Goal: Transaction & Acquisition: Book appointment/travel/reservation

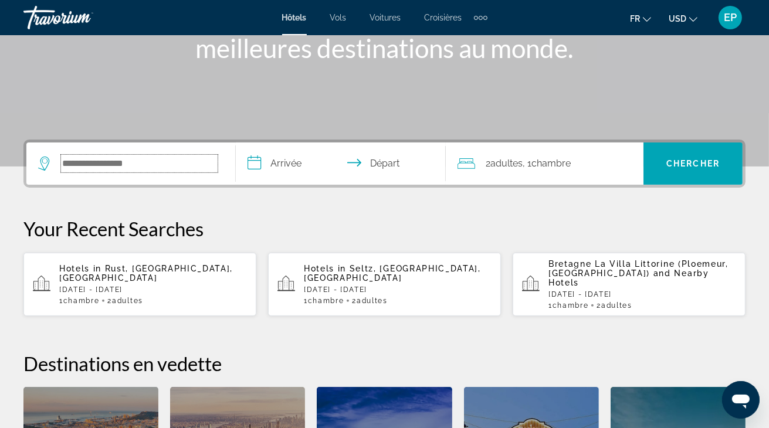
click at [130, 158] on input "Search widget" at bounding box center [139, 164] width 157 height 18
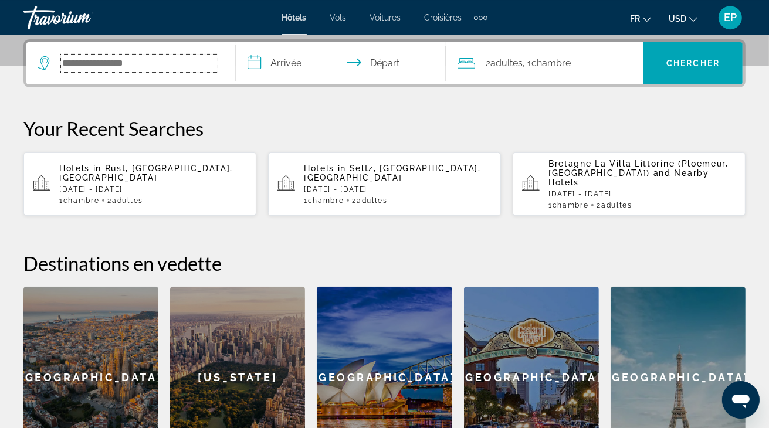
scroll to position [286, 0]
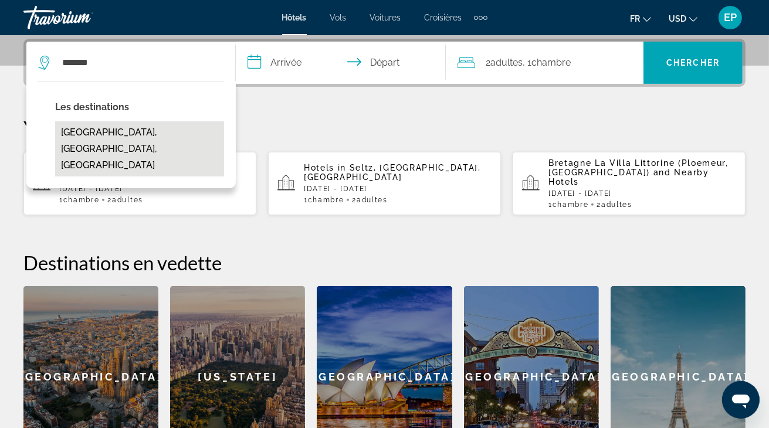
click at [137, 129] on button "[GEOGRAPHIC_DATA], [GEOGRAPHIC_DATA], [GEOGRAPHIC_DATA]" at bounding box center [139, 148] width 169 height 55
type input "**********"
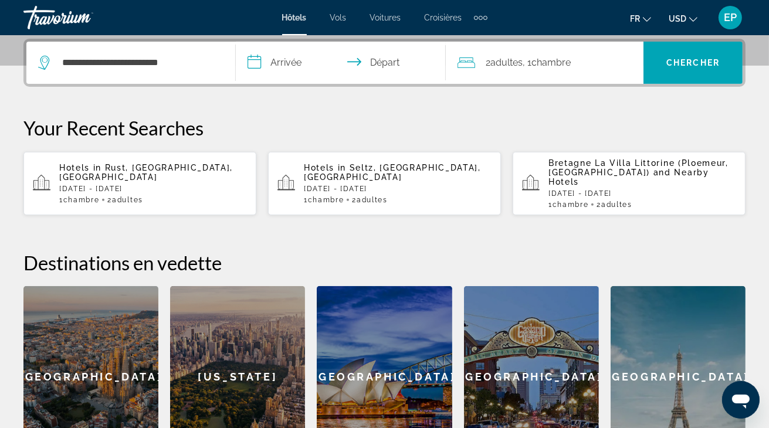
click at [307, 61] on input "**********" at bounding box center [343, 65] width 214 height 46
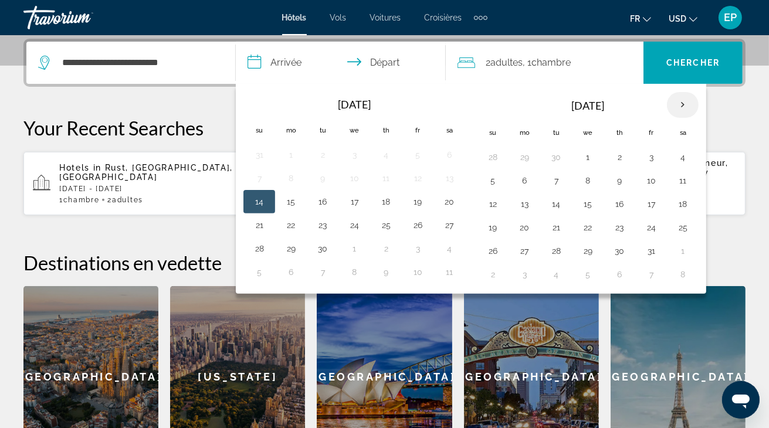
click at [677, 104] on th "Next month" at bounding box center [683, 105] width 32 height 26
click at [552, 248] on button "30" at bounding box center [556, 251] width 19 height 16
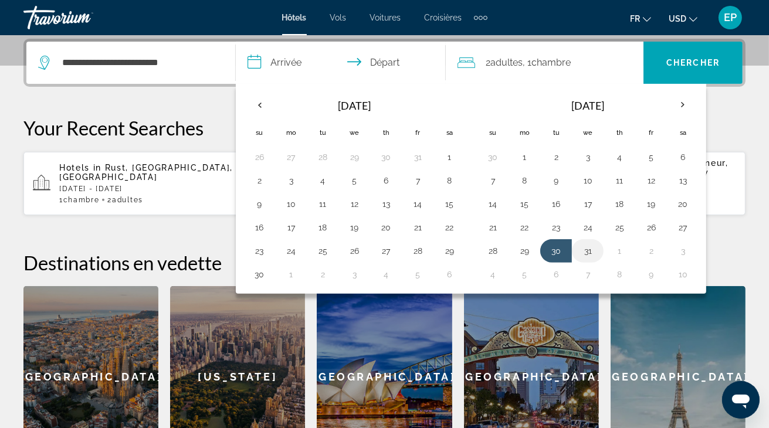
click at [585, 250] on button "31" at bounding box center [588, 251] width 19 height 16
type input "**********"
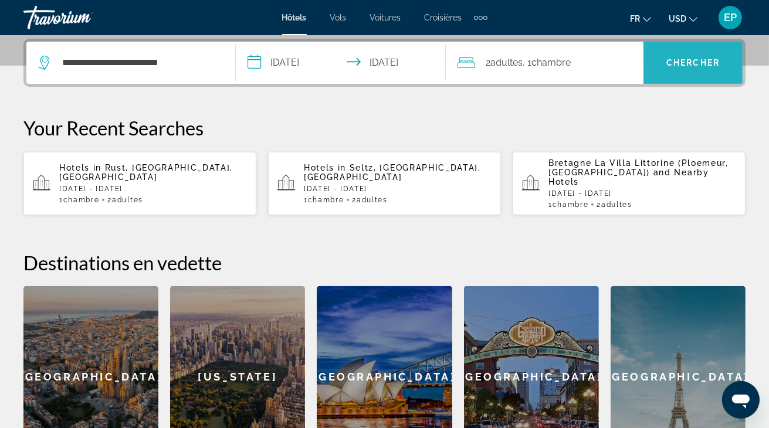
click at [687, 59] on span "Chercher" at bounding box center [693, 62] width 53 height 9
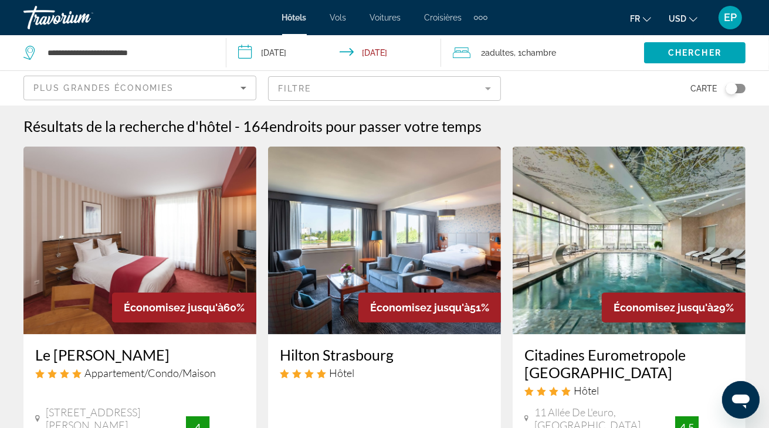
click at [685, 20] on span "USD" at bounding box center [678, 18] width 18 height 9
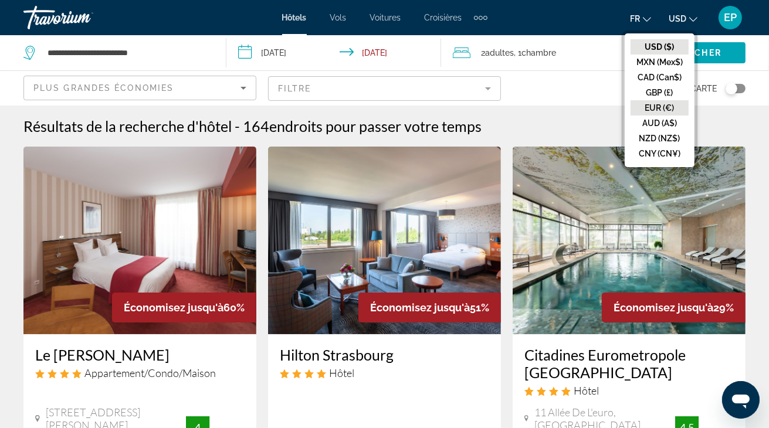
click at [667, 106] on button "EUR (€)" at bounding box center [660, 107] width 58 height 15
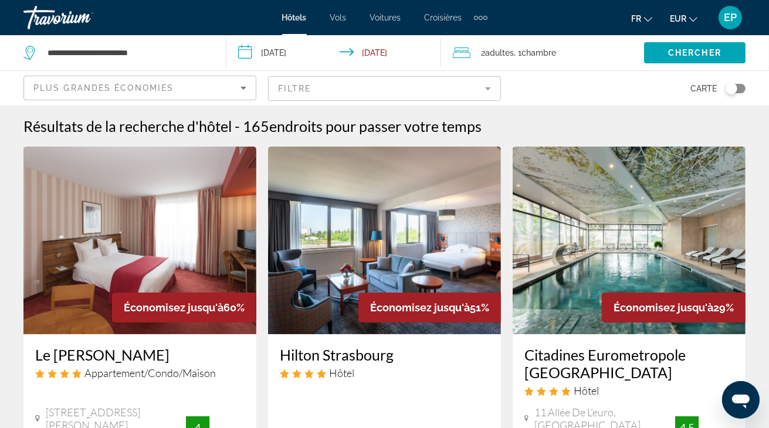
click at [437, 96] on mat-form-field "Filtre" at bounding box center [384, 88] width 233 height 25
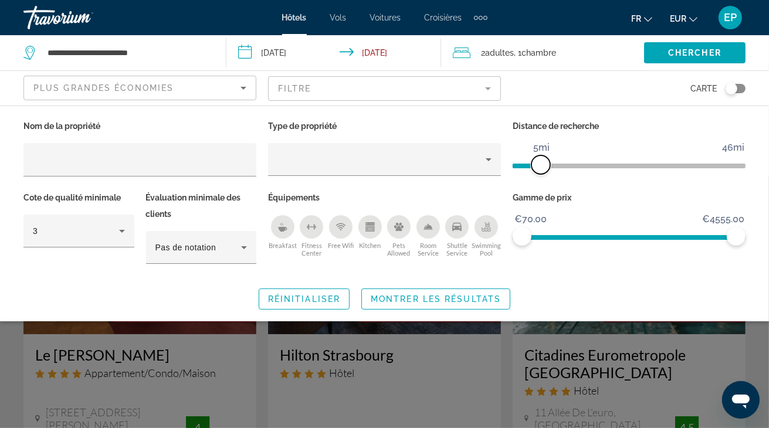
drag, startPoint x: 662, startPoint y: 165, endPoint x: 543, endPoint y: 177, distance: 119.1
click at [543, 177] on div "Distance de recherche 1mi 46mi 5mi" at bounding box center [629, 154] width 245 height 72
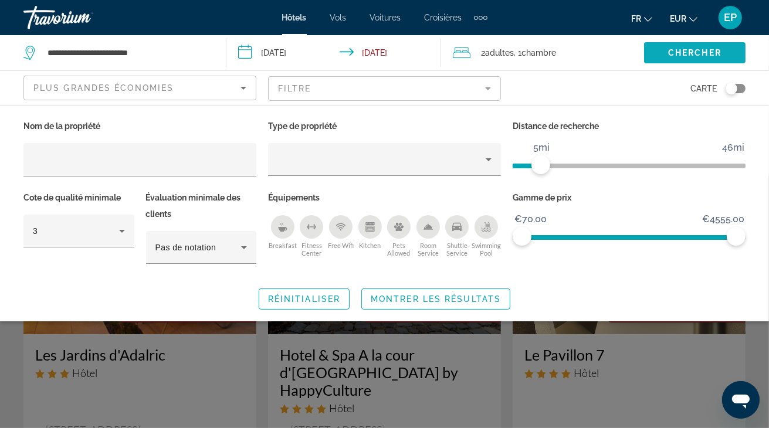
click at [724, 51] on span "Search widget" at bounding box center [695, 53] width 102 height 28
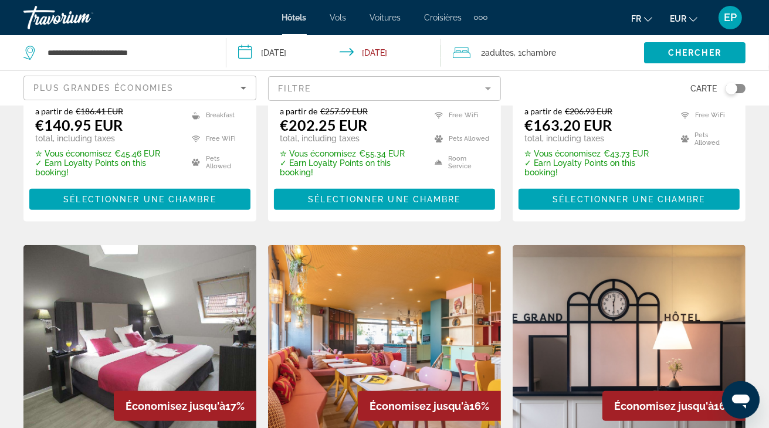
scroll to position [407, 0]
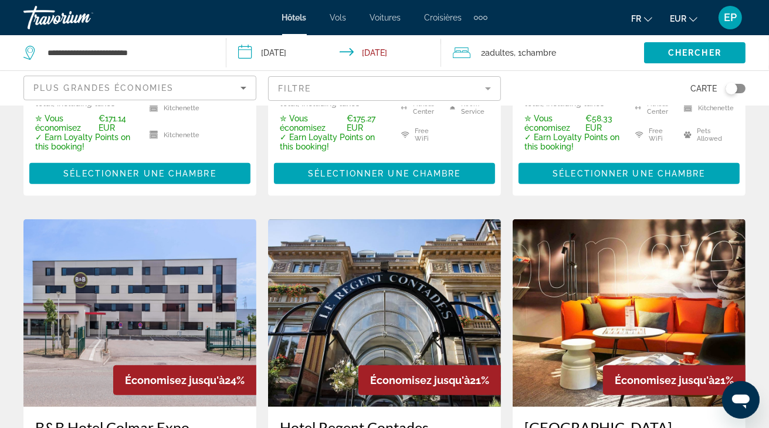
click at [208, 86] on div "Plus grandes économies" at bounding box center [136, 88] width 207 height 14
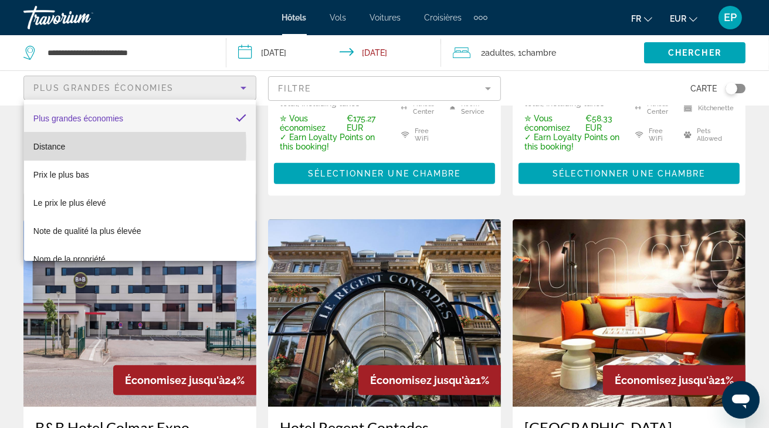
click at [36, 147] on span "Distance" at bounding box center [49, 146] width 32 height 9
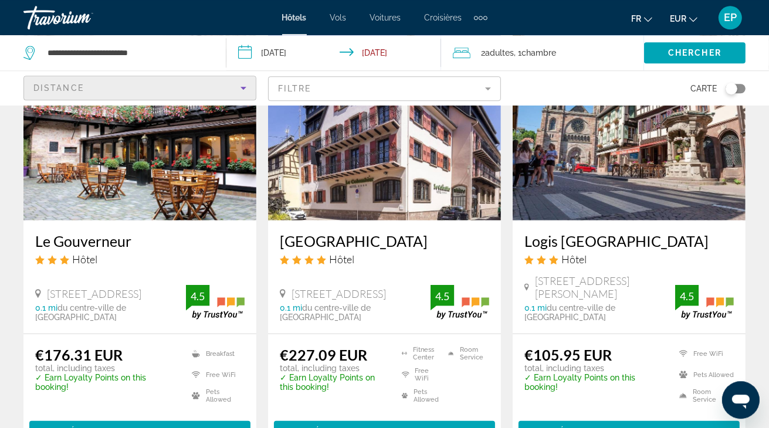
scroll to position [620, 0]
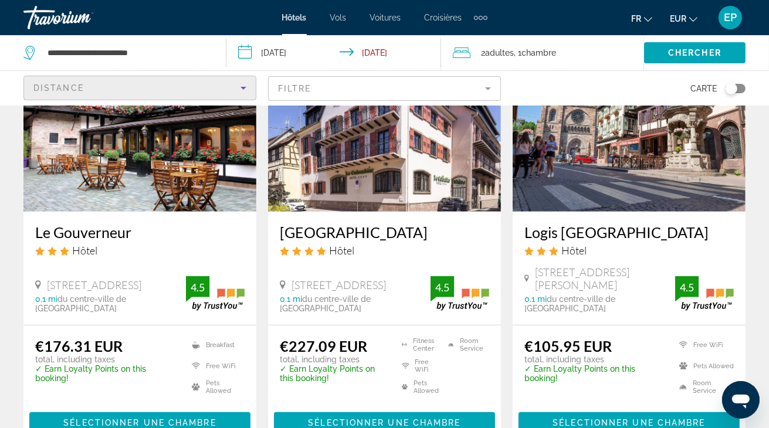
click at [142, 88] on div "Distance" at bounding box center [136, 88] width 207 height 14
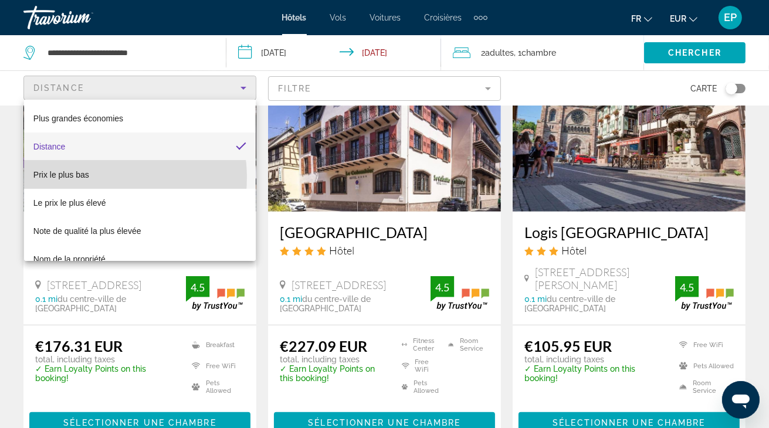
click at [90, 178] on mat-option "Prix le plus bas" at bounding box center [140, 175] width 232 height 28
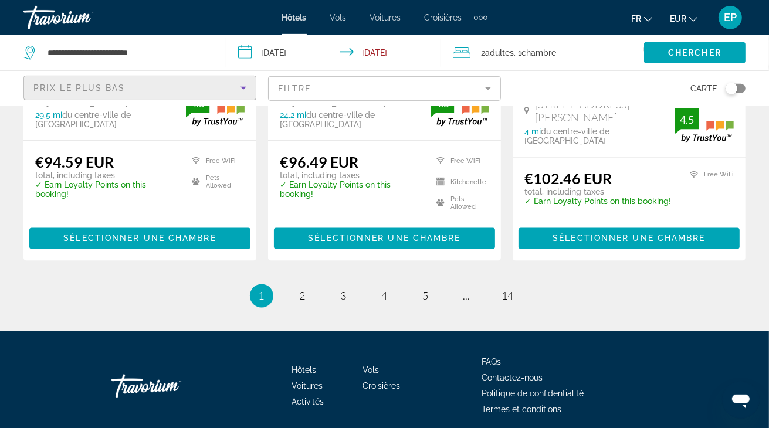
scroll to position [1685, 0]
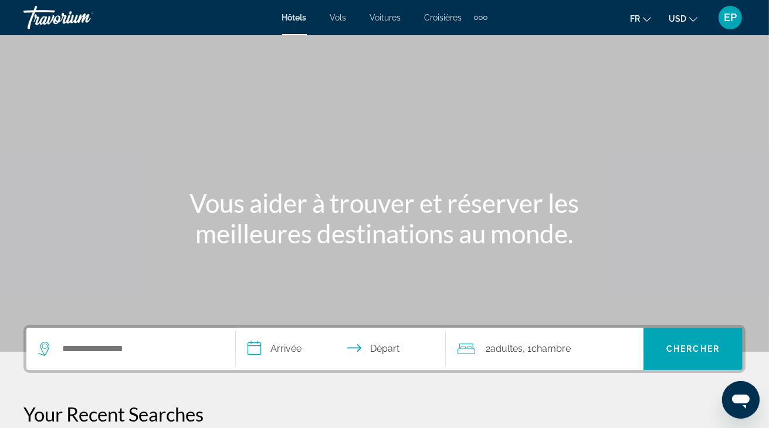
click at [97, 360] on div "Search widget" at bounding box center [130, 349] width 185 height 42
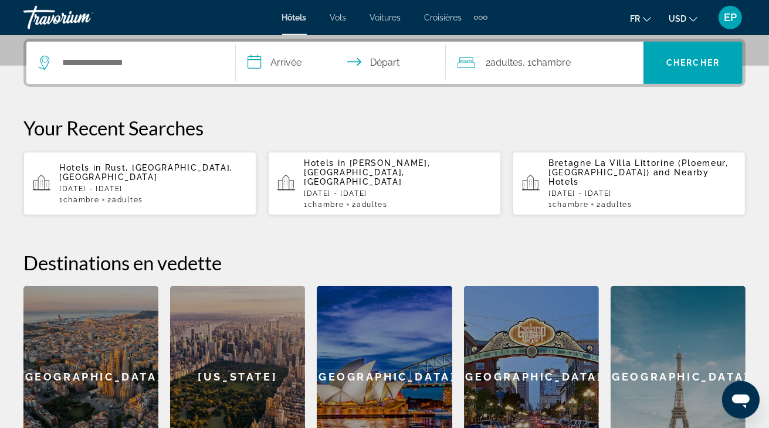
scroll to position [286, 0]
click at [60, 61] on div "Search widget" at bounding box center [128, 63] width 180 height 18
click at [87, 60] on input "Search widget" at bounding box center [139, 63] width 157 height 18
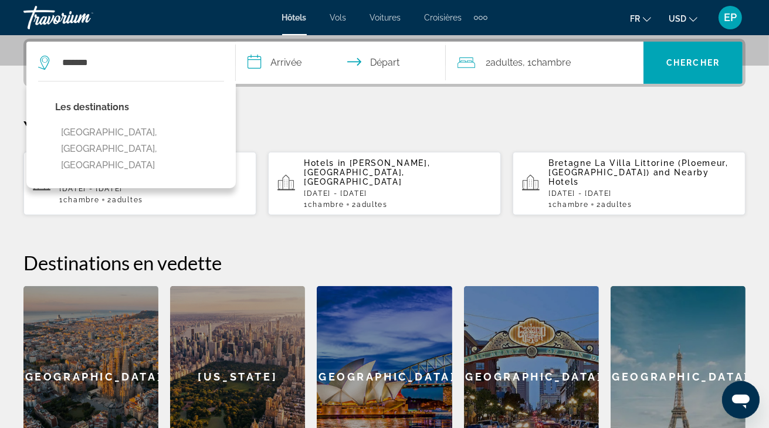
click at [161, 129] on button "[GEOGRAPHIC_DATA], [GEOGRAPHIC_DATA], [GEOGRAPHIC_DATA]" at bounding box center [139, 148] width 169 height 55
type input "**********"
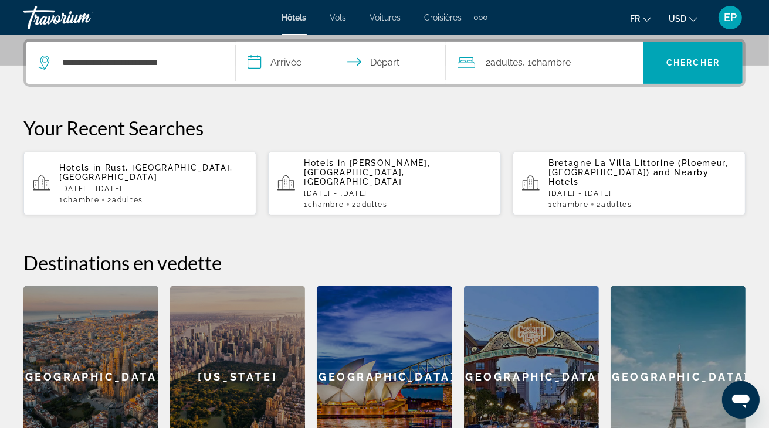
click at [280, 60] on input "**********" at bounding box center [343, 65] width 214 height 46
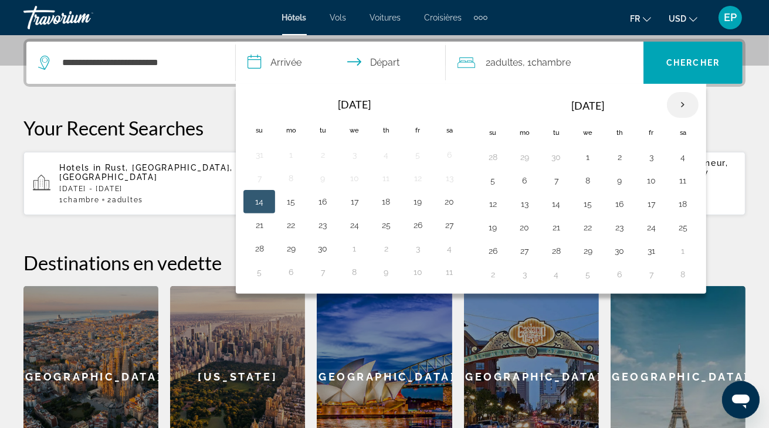
click at [684, 101] on th "Next month" at bounding box center [683, 105] width 32 height 26
click at [550, 251] on button "30" at bounding box center [556, 251] width 19 height 16
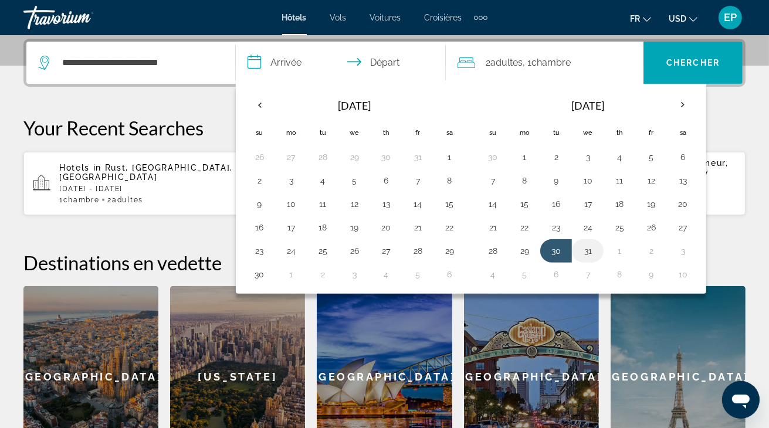
click at [580, 252] on button "31" at bounding box center [588, 251] width 19 height 16
type input "**********"
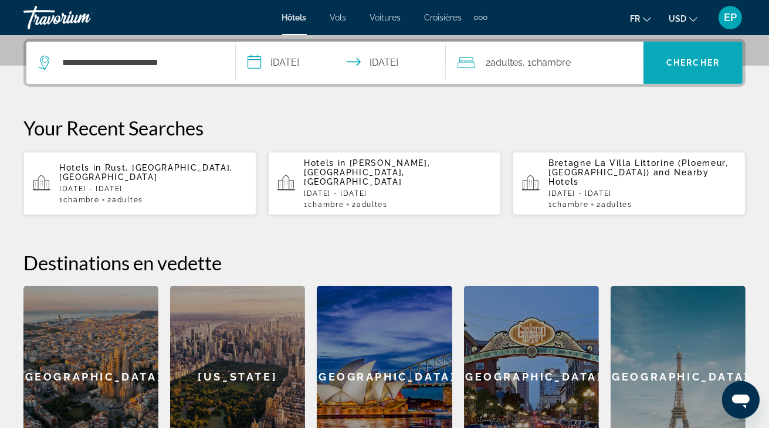
click at [694, 56] on span "Search widget" at bounding box center [693, 63] width 99 height 28
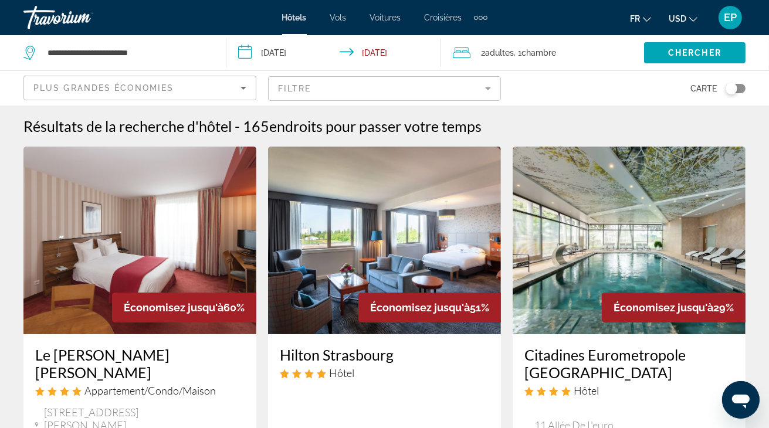
click at [683, 20] on span "USD" at bounding box center [678, 18] width 18 height 9
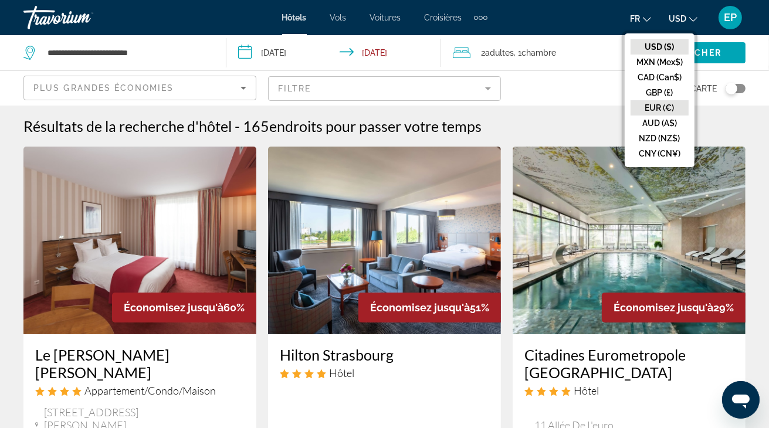
click at [656, 107] on button "EUR (€)" at bounding box center [660, 107] width 58 height 15
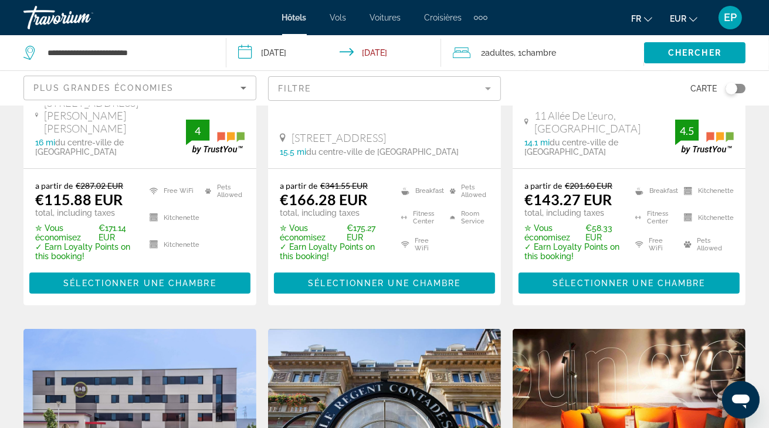
scroll to position [62, 0]
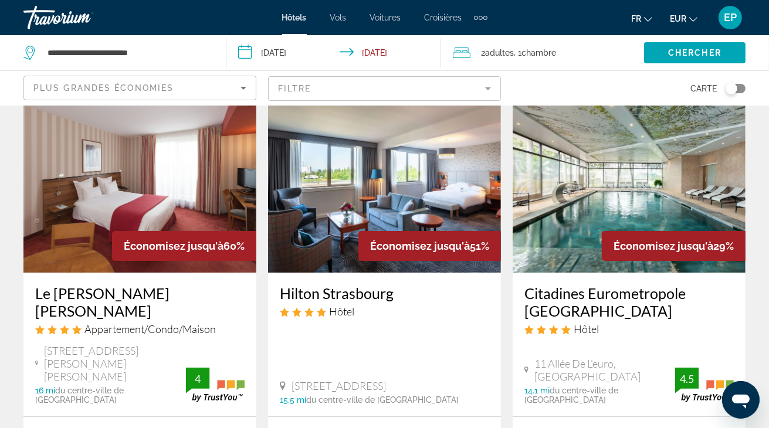
click at [353, 93] on mat-form-field "Filtre" at bounding box center [384, 88] width 233 height 25
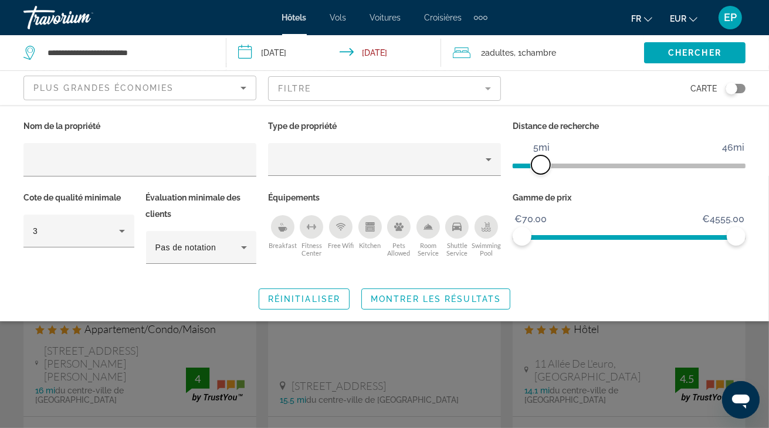
drag, startPoint x: 646, startPoint y: 169, endPoint x: 543, endPoint y: 184, distance: 103.7
click at [543, 184] on div "Distance de recherche 1mi 46mi 5mi" at bounding box center [629, 154] width 245 height 72
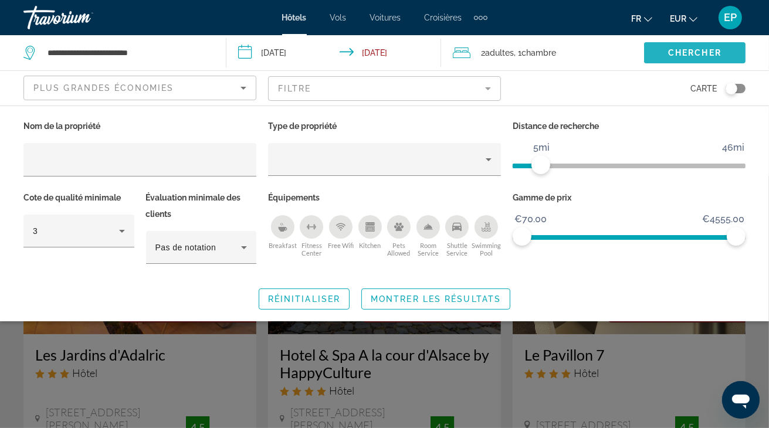
click at [692, 52] on span "Chercher" at bounding box center [694, 52] width 53 height 9
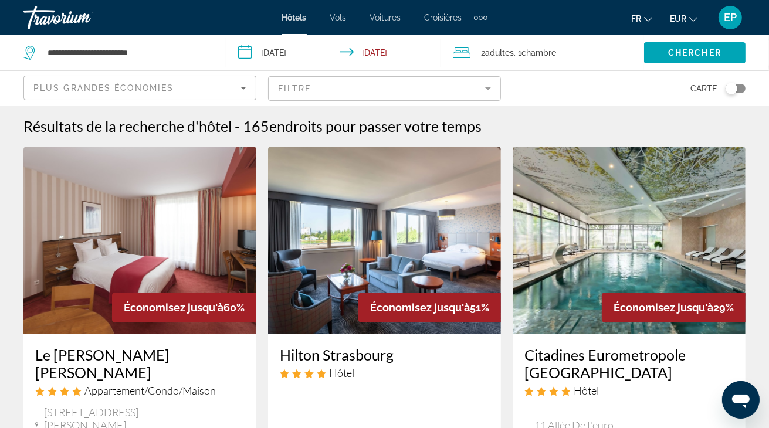
click at [204, 83] on div "Plus grandes économies" at bounding box center [136, 88] width 207 height 14
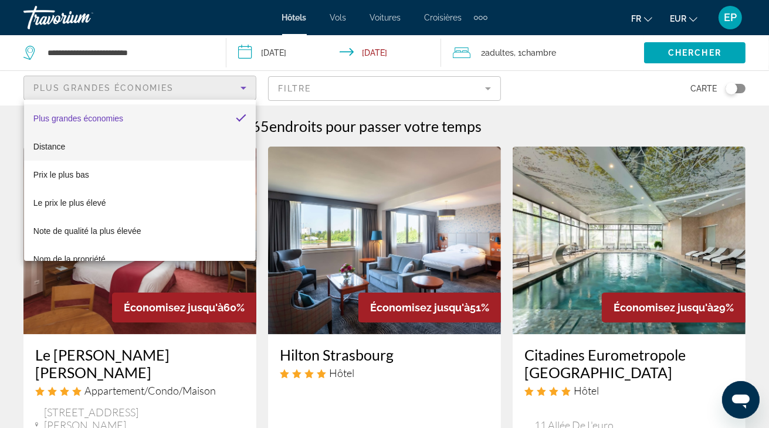
click at [73, 146] on mat-option "Distance" at bounding box center [140, 147] width 232 height 28
